Goal: Transaction & Acquisition: Purchase product/service

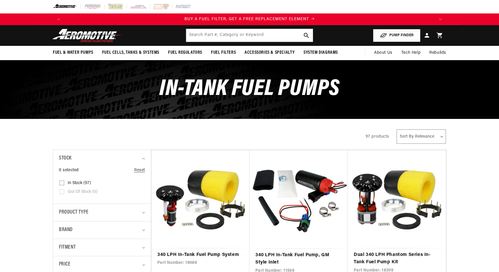
click at [397, 38] on button "PUMP FINDER" at bounding box center [397, 35] width 48 height 13
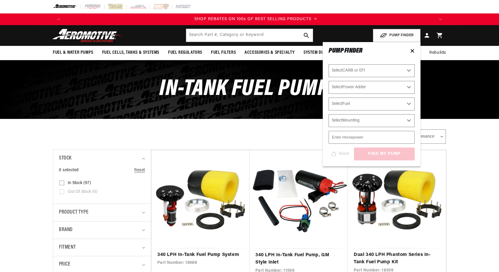
scroll to position [0, 740]
click at [374, 70] on select "Select CARB or EFI [GEOGRAPHIC_DATA] Fuel Injected" at bounding box center [372, 70] width 86 height 13
select select "Fuel-Injected"
click at [329, 64] on select "Select CARB or EFI [GEOGRAPHIC_DATA] Fuel Injected" at bounding box center [372, 70] width 86 height 13
select select "Fuel-Injected"
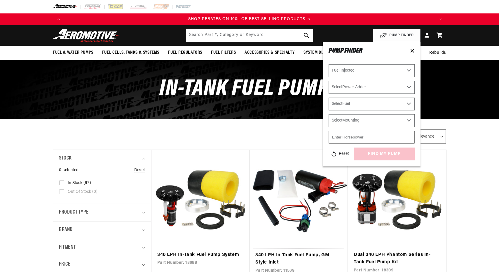
click at [353, 87] on select "Select Power Adder No - Naturally Aspirated Yes - Forced Induction" at bounding box center [372, 87] width 86 height 13
select select "No-Naturally-Aspirated"
click at [329, 81] on select "Select Power Adder No - Naturally Aspirated Yes - Forced Induction" at bounding box center [372, 87] width 86 height 13
select select "No-Naturally-Aspirated"
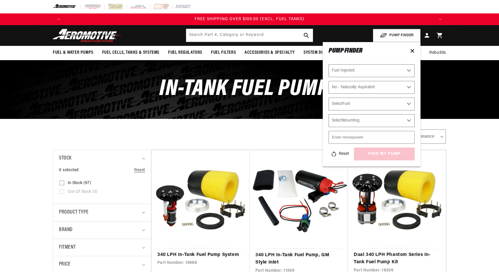
click at [365, 103] on select "Select Fuel E85 Gas" at bounding box center [372, 103] width 86 height 13
select select "Gas"
click at [329, 97] on select "Select Fuel E85 Gas" at bounding box center [372, 103] width 86 height 13
select select "Gas"
click at [361, 120] on select "Select Mounting External In-Tank" at bounding box center [372, 120] width 86 height 13
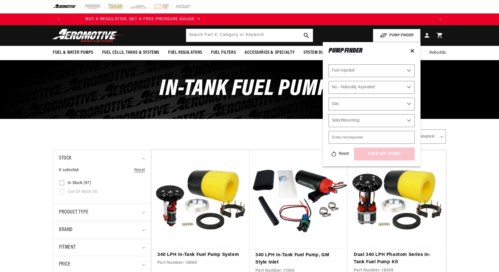
select select "In-Tank"
click at [329, 114] on select "Select Mounting External In-Tank" at bounding box center [372, 120] width 86 height 13
select select "In-Tank"
click at [366, 138] on input "number" at bounding box center [372, 137] width 86 height 13
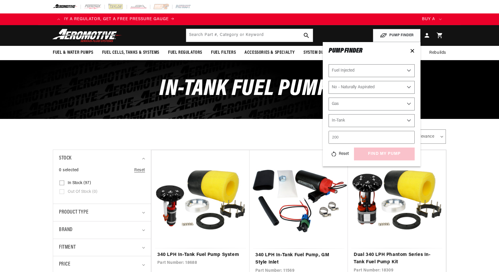
type input "200"
click at [391, 150] on div "Reset find my pump" at bounding box center [372, 153] width 86 height 13
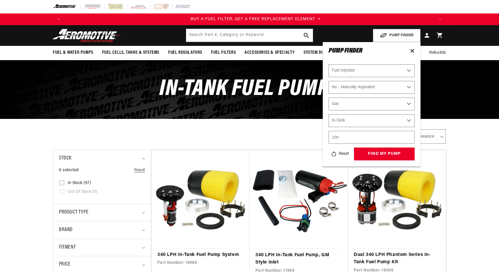
scroll to position [0, 370]
click at [391, 150] on button "find my pump" at bounding box center [384, 153] width 61 height 13
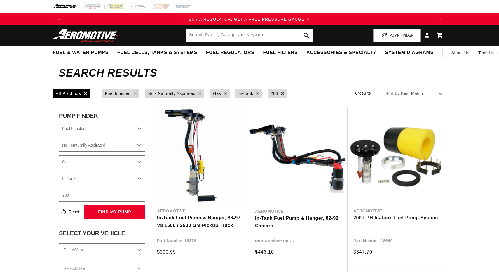
select select "Fuel-Injected"
select select "No-Naturally-Aspirated"
select select "Gas"
select select "In-Tank"
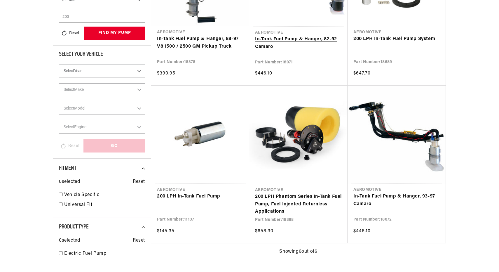
scroll to position [182, 0]
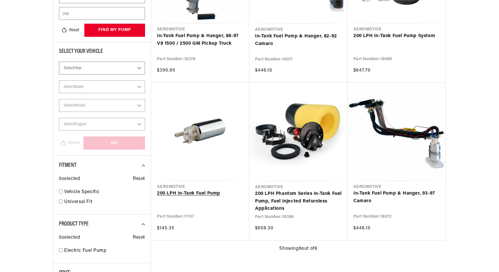
click at [211, 190] on link "200 LPH In-Tank Fuel Pump" at bounding box center [200, 194] width 86 height 8
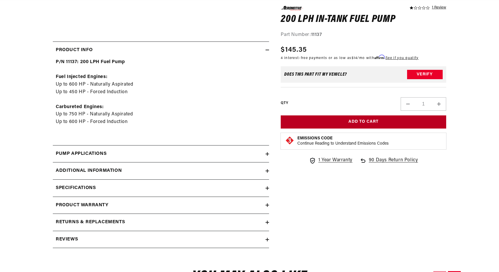
scroll to position [257, 0]
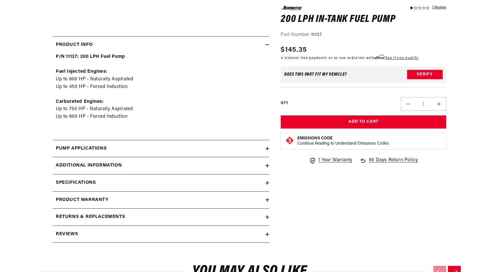
click at [155, 149] on div "Pump Applications" at bounding box center [159, 149] width 213 height 8
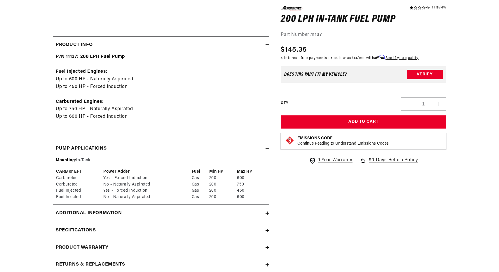
scroll to position [0, 740]
click at [155, 149] on div "Pump Applications" at bounding box center [159, 149] width 213 height 8
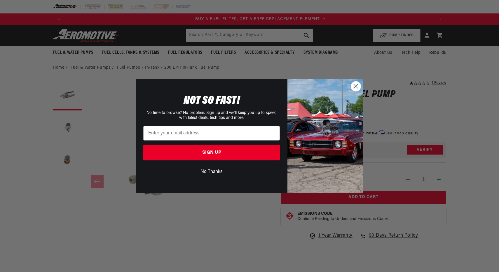
scroll to position [0, 370]
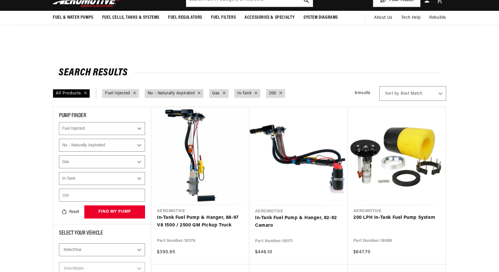
select select "Fuel-Injected"
select select "No-Naturally-Aspirated"
select select "Gas"
select select "In-Tank"
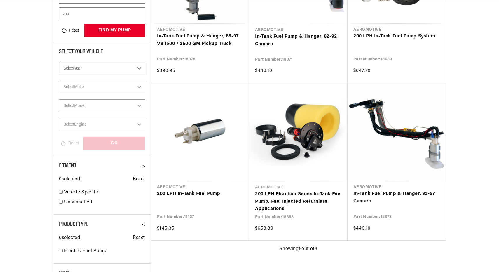
scroll to position [182, 0]
